Goal: Information Seeking & Learning: Learn about a topic

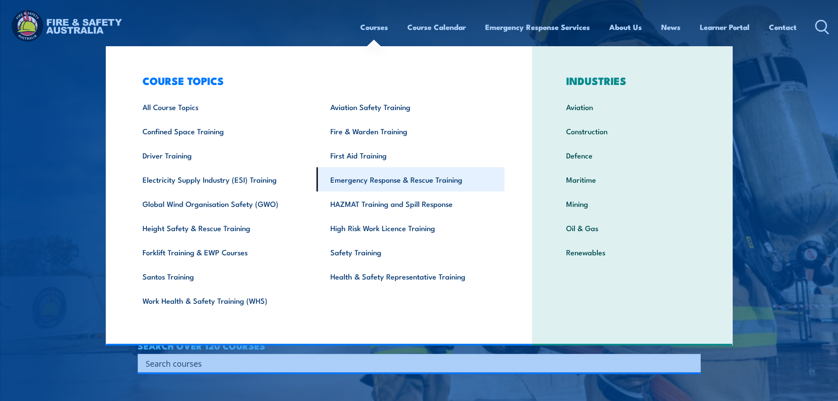
click at [379, 185] on link "Emergency Response & Rescue Training" at bounding box center [411, 179] width 188 height 24
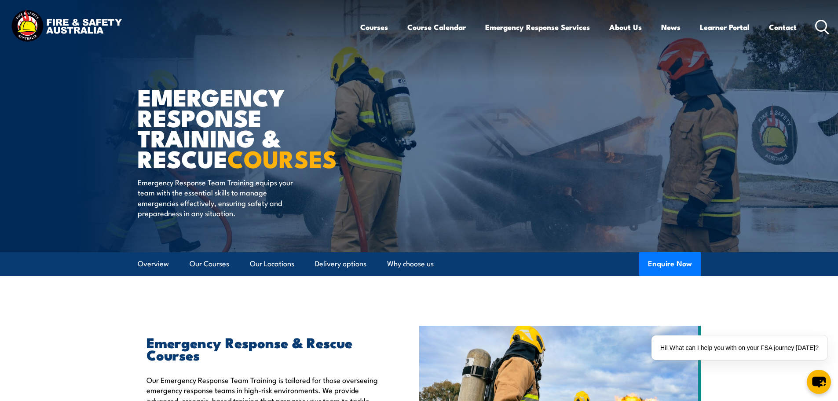
click at [816, 29] on icon at bounding box center [822, 27] width 14 height 15
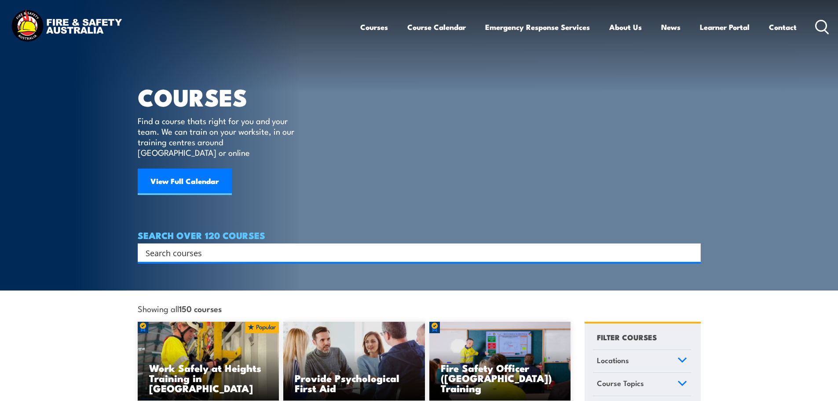
click at [224, 246] on input "Search input" at bounding box center [414, 252] width 536 height 13
type input "LVR"
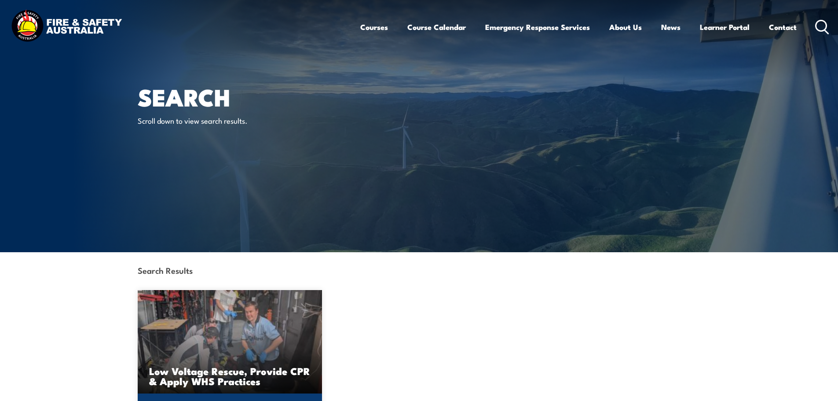
scroll to position [146, 0]
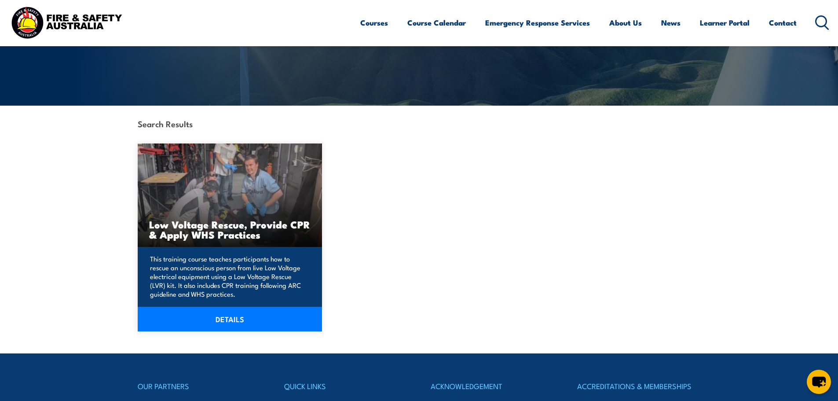
click at [222, 315] on link "DETAILS" at bounding box center [230, 319] width 185 height 25
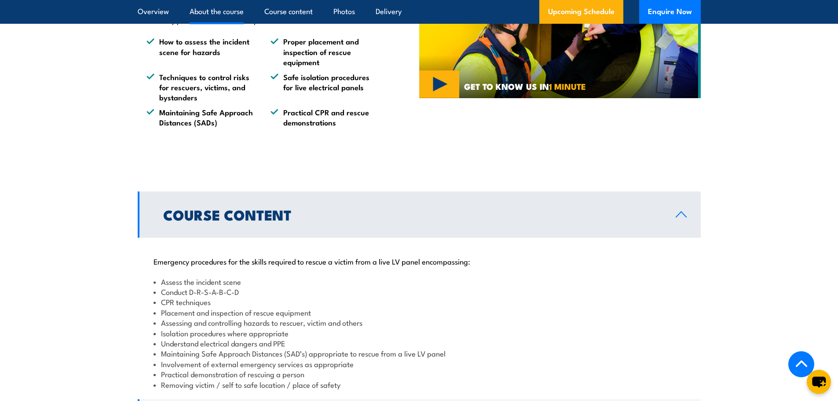
scroll to position [880, 0]
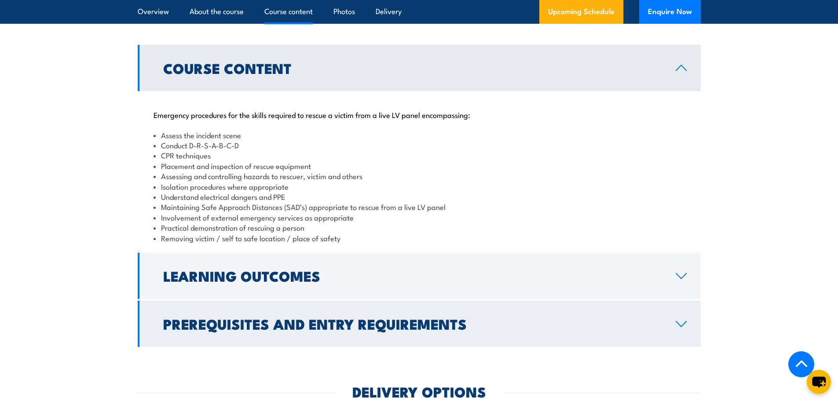
click at [272, 347] on link "Prerequisites and Entry Requirements" at bounding box center [419, 323] width 563 height 46
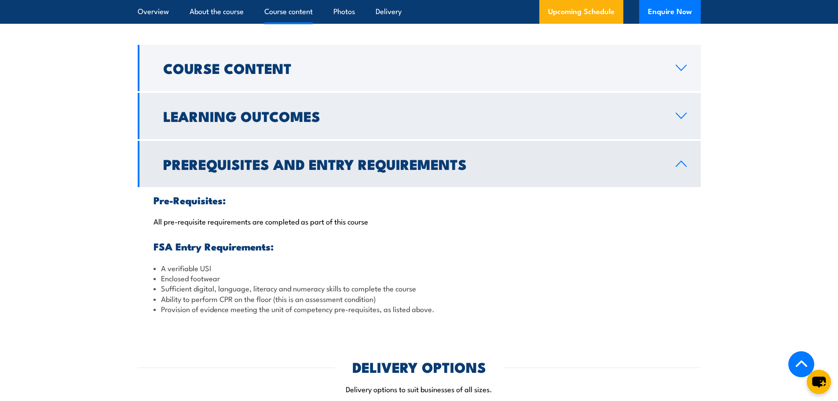
click at [378, 122] on h2 "Learning Outcomes" at bounding box center [412, 116] width 498 height 12
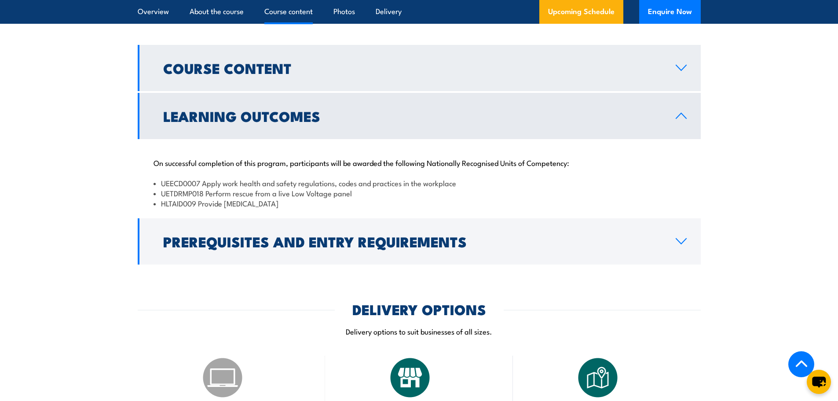
click at [370, 74] on h2 "Course Content" at bounding box center [412, 68] width 498 height 12
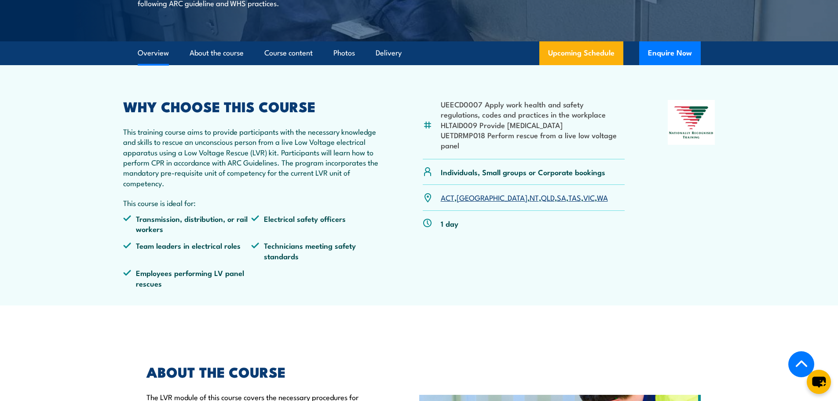
scroll to position [293, 0]
